Goal: Task Accomplishment & Management: Use online tool/utility

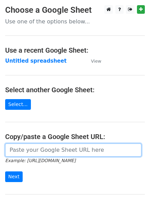
click at [70, 150] on input "url" at bounding box center [73, 149] width 137 height 13
click at [50, 152] on input "url" at bounding box center [73, 149] width 137 height 13
type input "[URL][DOMAIN_NAME]"
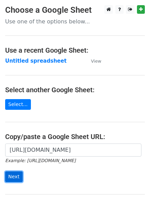
click at [11, 177] on input "Next" at bounding box center [14, 176] width 18 height 11
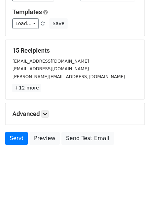
scroll to position [66, 0]
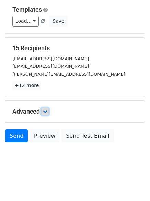
click at [47, 111] on icon at bounding box center [45, 111] width 4 height 4
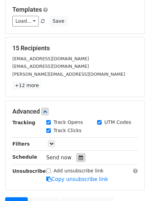
click at [79, 158] on icon at bounding box center [81, 157] width 4 height 5
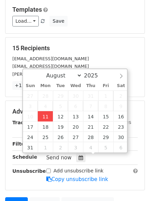
type input "2025-08-11 14:05"
type input "02"
type input "05"
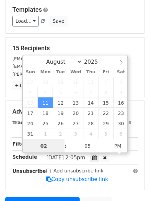
scroll to position [0, 0]
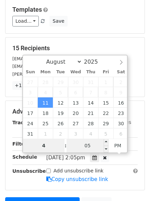
type input "4"
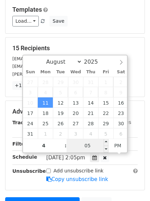
type input "2025-08-11 16:05"
type input "04"
click at [91, 143] on input "05" at bounding box center [88, 146] width 42 height 14
type input "0"
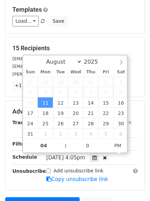
type input "2025-08-11 16:00"
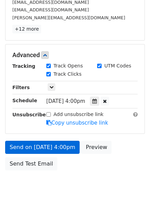
scroll to position [150, 0]
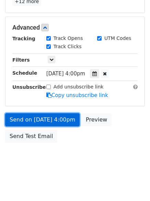
click at [37, 118] on link "Send on Aug 11 at 4:00pm" at bounding box center [42, 119] width 75 height 13
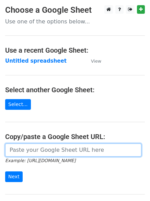
click at [52, 154] on input "url" at bounding box center [73, 149] width 137 height 13
type input "[URL][DOMAIN_NAME]"
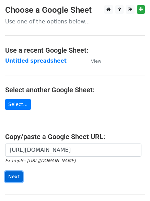
click at [15, 176] on input "Next" at bounding box center [14, 176] width 18 height 11
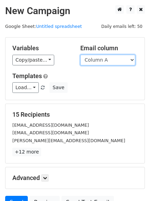
click at [131, 61] on select "Column A Column B Column C" at bounding box center [107, 60] width 55 height 11
select select "Column B"
click at [80, 55] on select "Column A Column B Column C" at bounding box center [107, 60] width 55 height 11
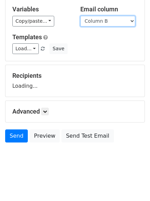
scroll to position [51, 0]
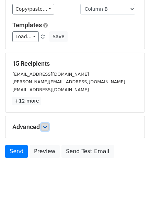
click at [46, 127] on icon at bounding box center [45, 127] width 4 height 4
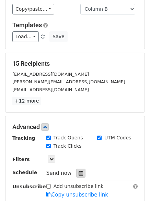
click at [79, 172] on icon at bounding box center [81, 173] width 4 height 5
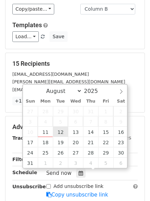
type input "2025-08-12 12:00"
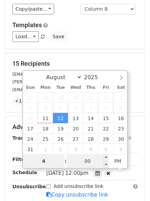
type input "4"
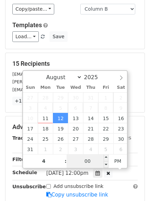
type input "2025-08-12 16:00"
type input "04"
click at [90, 158] on input "00" at bounding box center [88, 161] width 42 height 14
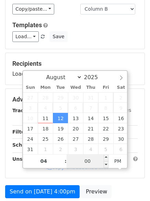
type input "5"
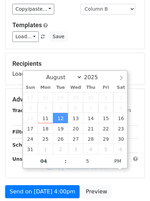
type input "2025-08-12 16:05"
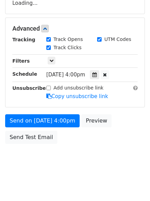
scroll to position [123, 0]
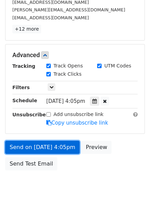
click at [29, 147] on link "Send on Aug 12 at 4:05pm" at bounding box center [42, 147] width 75 height 13
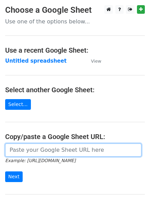
click at [36, 150] on input "url" at bounding box center [73, 149] width 137 height 13
type input "[URL][DOMAIN_NAME]"
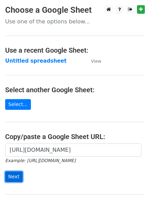
click at [12, 177] on input "Next" at bounding box center [14, 176] width 18 height 11
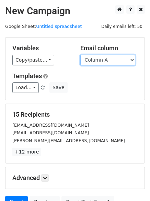
click at [133, 57] on select "Column A Column B Column C" at bounding box center [107, 60] width 55 height 11
select select "Column C"
click at [80, 55] on select "Column A Column B Column C" at bounding box center [107, 60] width 55 height 11
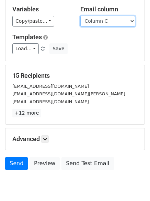
scroll to position [45, 0]
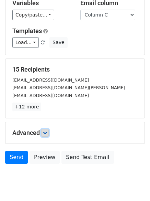
click at [47, 133] on icon at bounding box center [45, 133] width 4 height 4
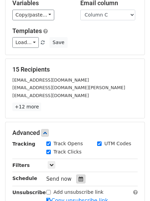
click at [79, 176] on icon at bounding box center [81, 178] width 4 height 5
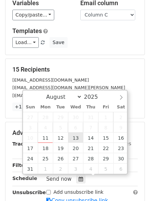
type input "[DATE] 12:00"
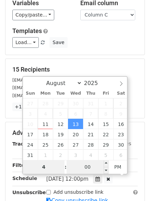
type input "4"
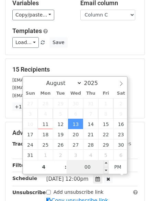
type input "[DATE] 16:00"
type input "04"
click at [91, 167] on input "00" at bounding box center [88, 167] width 42 height 14
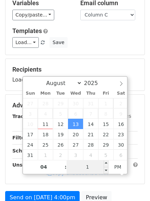
type input "10"
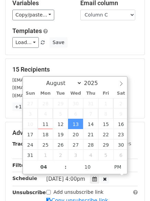
type input "[DATE] 16:10"
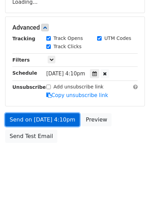
scroll to position [150, 0]
click at [33, 119] on link "Send on [DATE] 4:10pm" at bounding box center [42, 119] width 75 height 13
